Goal: Browse casually

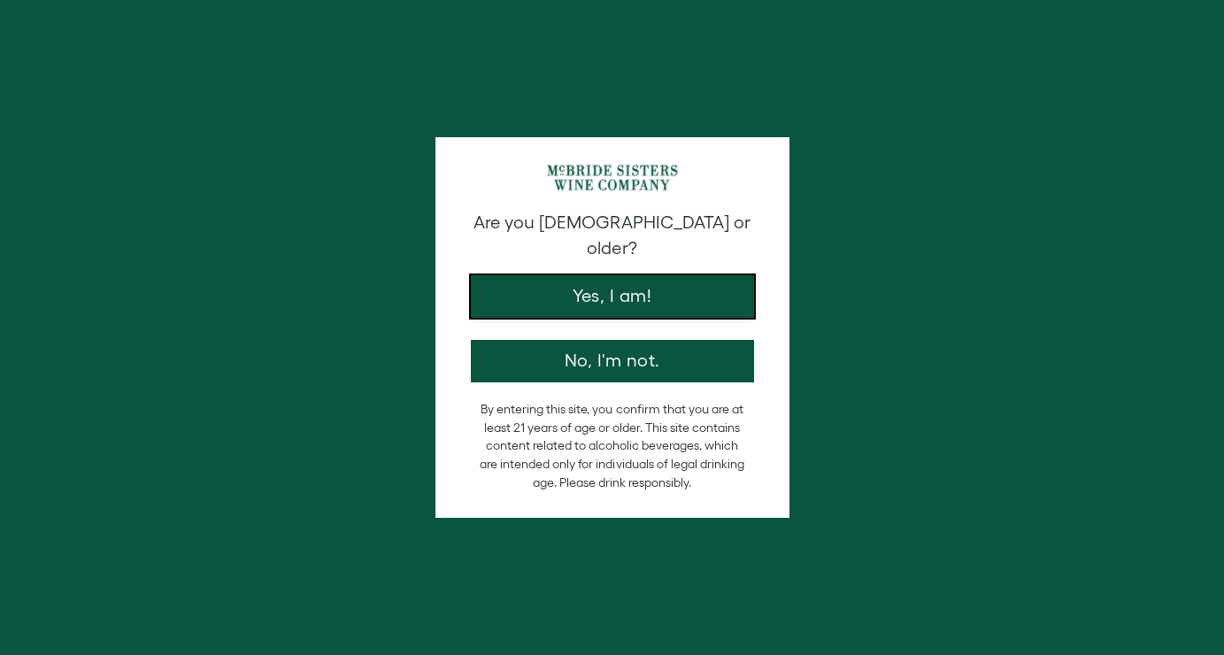
click at [516, 275] on button "Yes, I am!" at bounding box center [612, 296] width 283 height 42
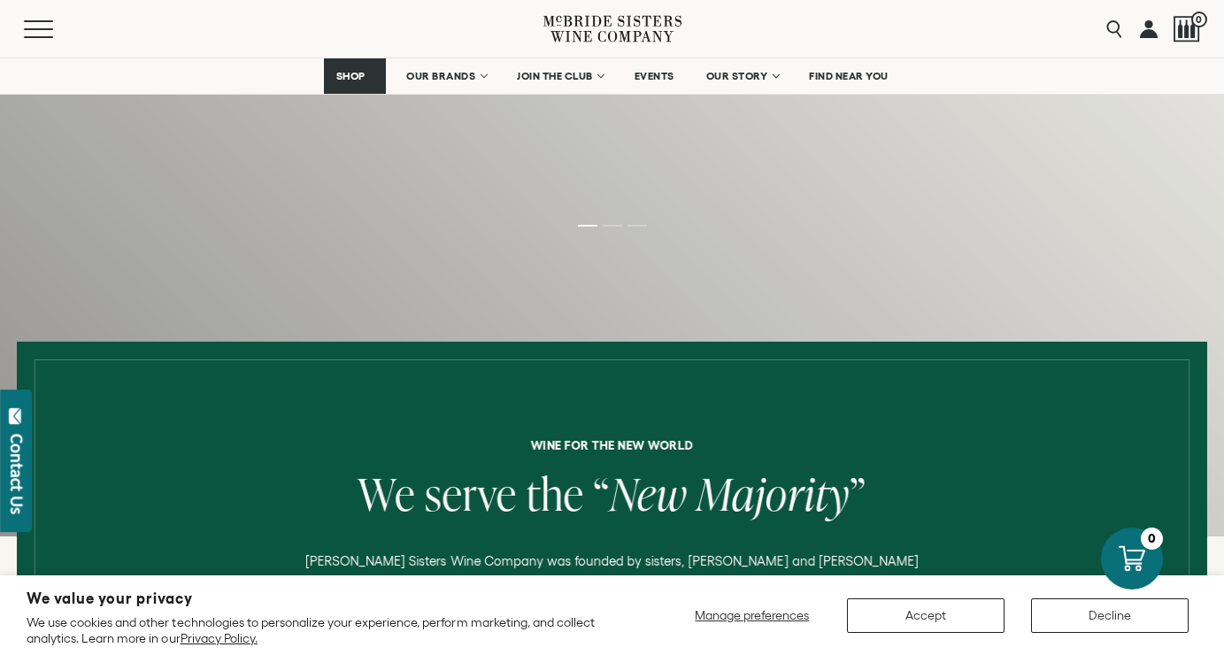
scroll to position [312, 0]
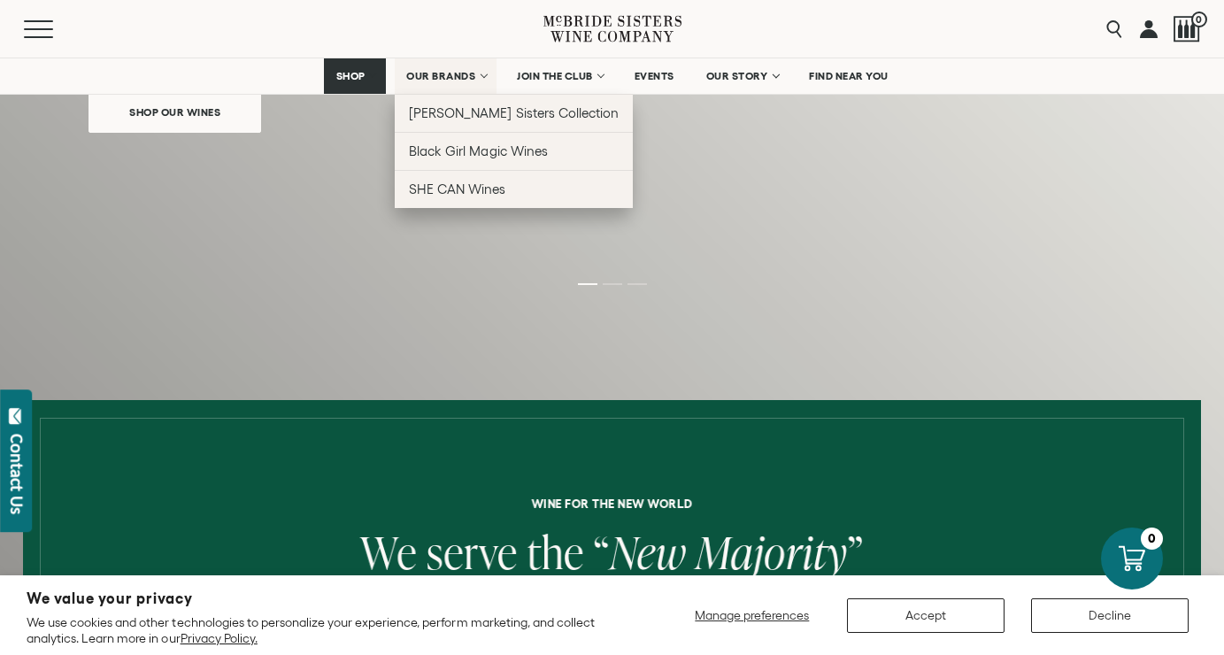
click at [457, 81] on span "OUR BRANDS" at bounding box center [440, 76] width 69 height 12
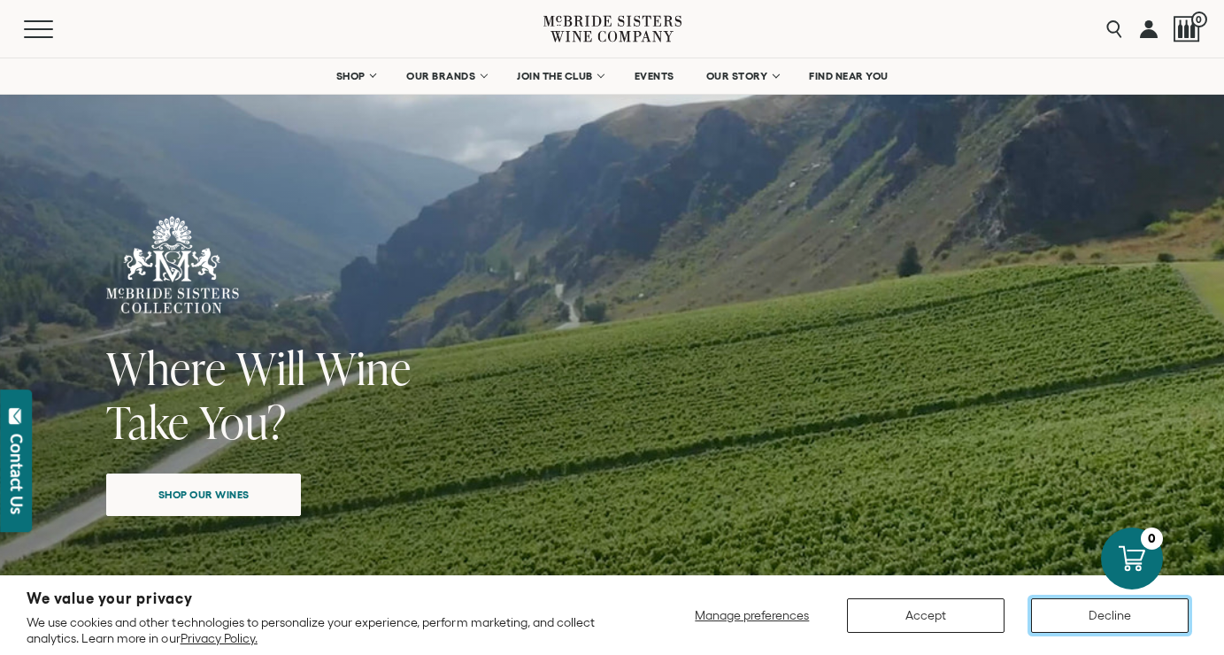
click at [1090, 616] on button "Decline" at bounding box center [1110, 615] width 158 height 35
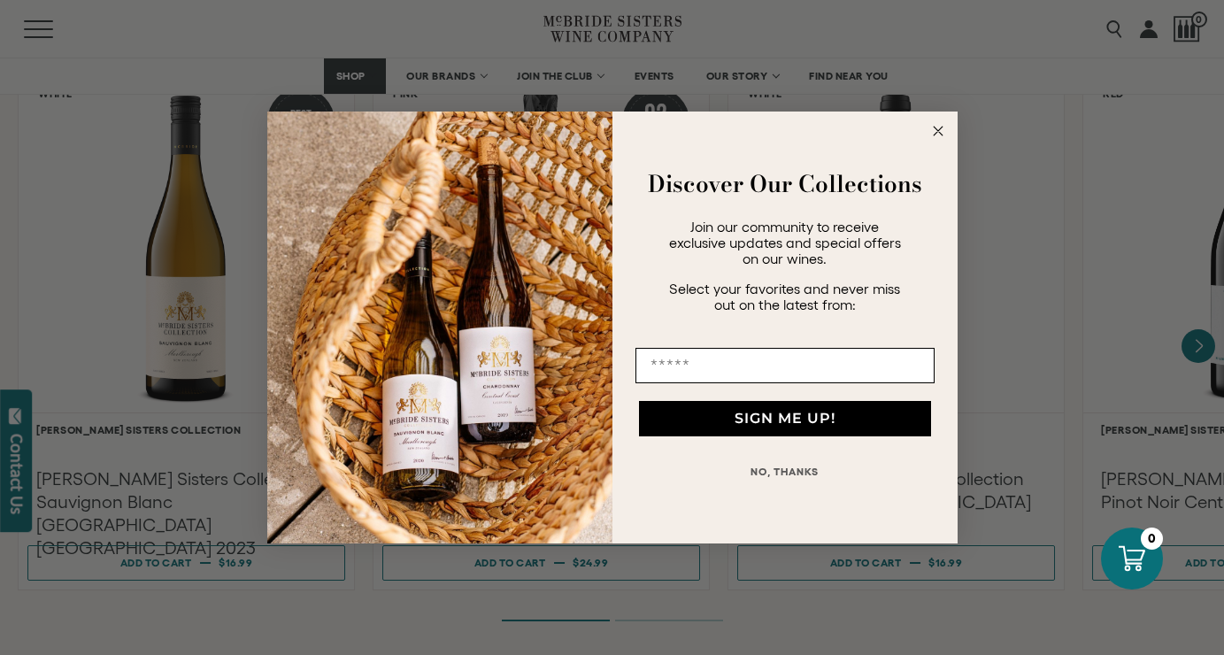
scroll to position [1584, 0]
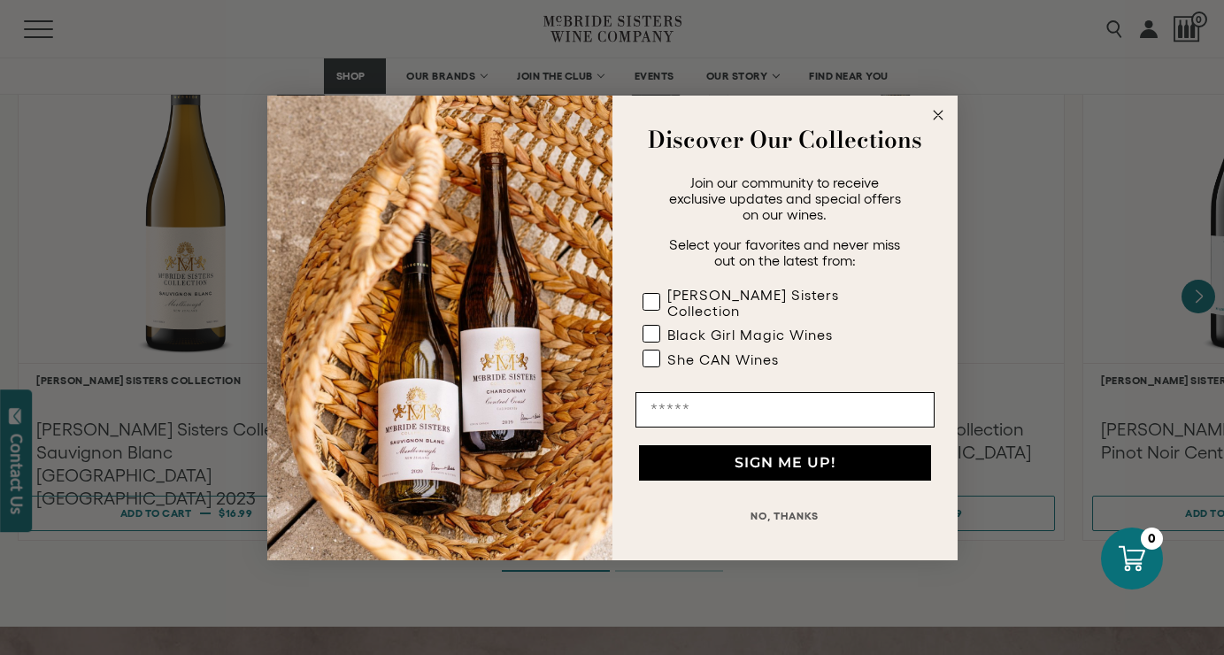
click at [954, 113] on form "Discover Our Collections Join our community to receive exclusive updates and sp…" at bounding box center [612, 328] width 690 height 465
